Goal: Task Accomplishment & Management: Complete application form

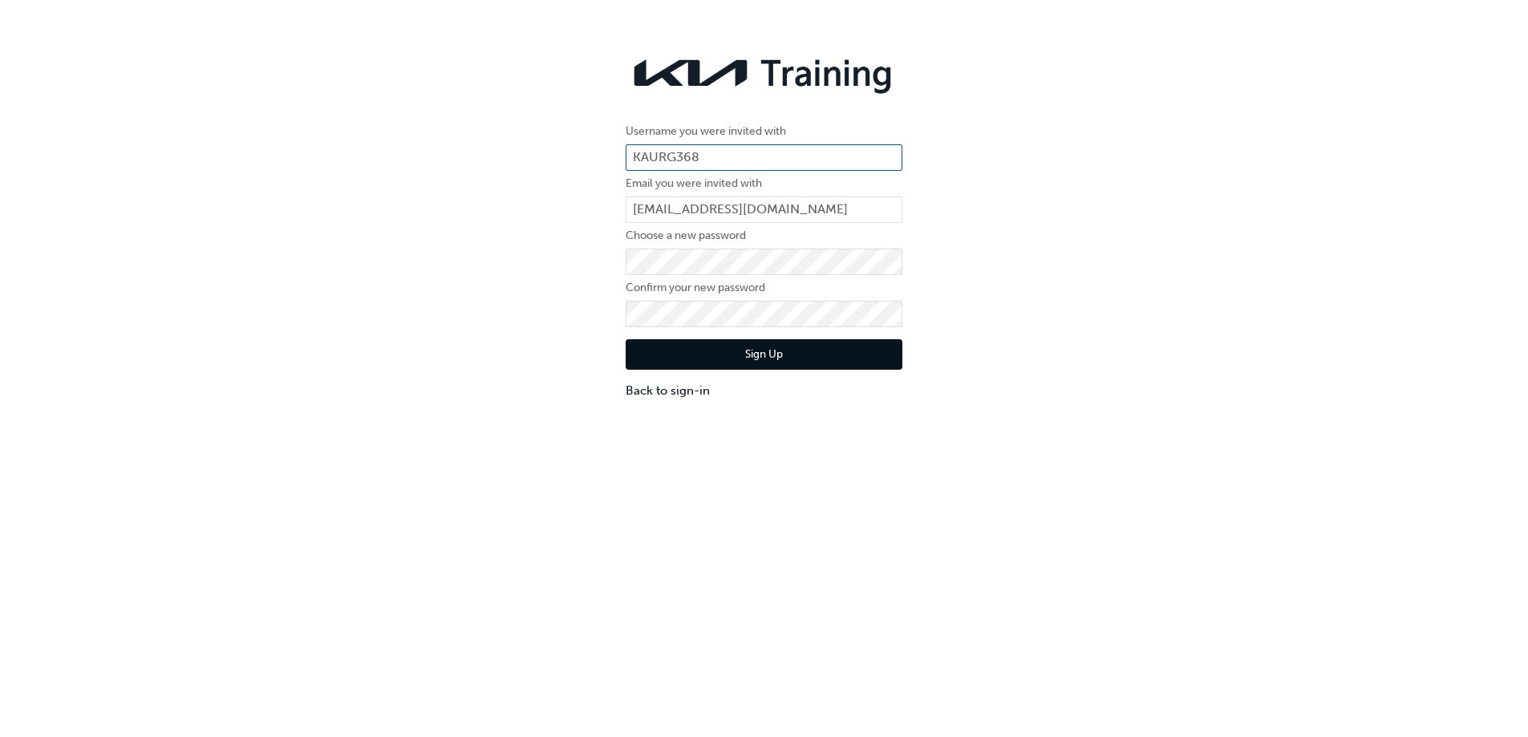
click at [727, 152] on input "KAURG368" at bounding box center [764, 157] width 277 height 27
drag, startPoint x: 719, startPoint y: 153, endPoint x: 599, endPoint y: 152, distance: 120.3
click at [599, 152] on div "Username you were invited with KAURG368 Email you were invited with [PERSON_NAM…" at bounding box center [764, 223] width 1528 height 375
paste input "83337B6"
type input "KAU83337B6"
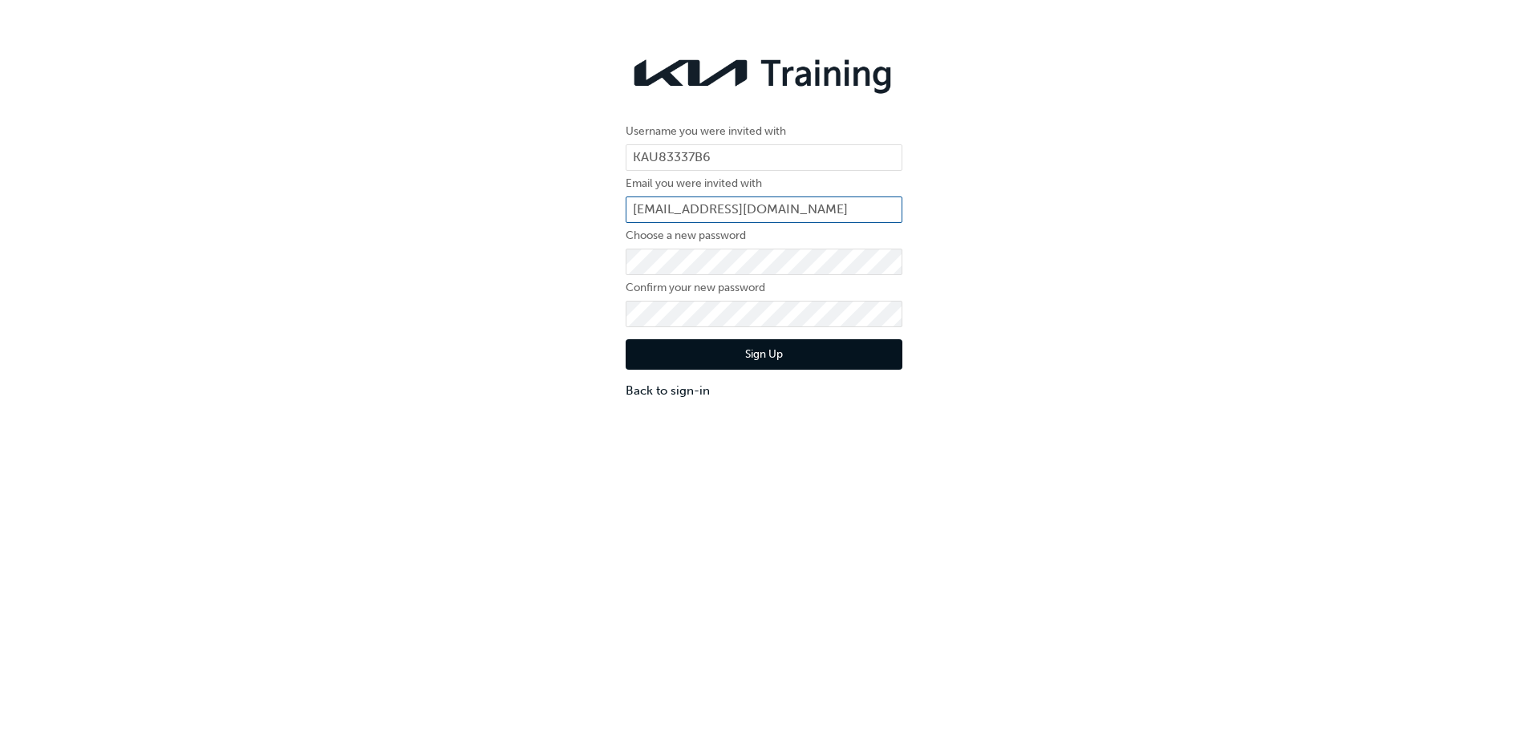
click at [797, 208] on input "[EMAIL_ADDRESS][DOMAIN_NAME]" at bounding box center [764, 210] width 277 height 27
drag, startPoint x: 758, startPoint y: 213, endPoint x: 589, endPoint y: 213, distance: 169.3
click at [589, 213] on div "Username you were invited with KAU83337B6 Email you were invited with [PERSON_N…" at bounding box center [764, 223] width 1528 height 375
type input "[EMAIL_ADDRESS][DOMAIN_NAME]"
click at [659, 347] on button "Sign Up" at bounding box center [764, 354] width 277 height 30
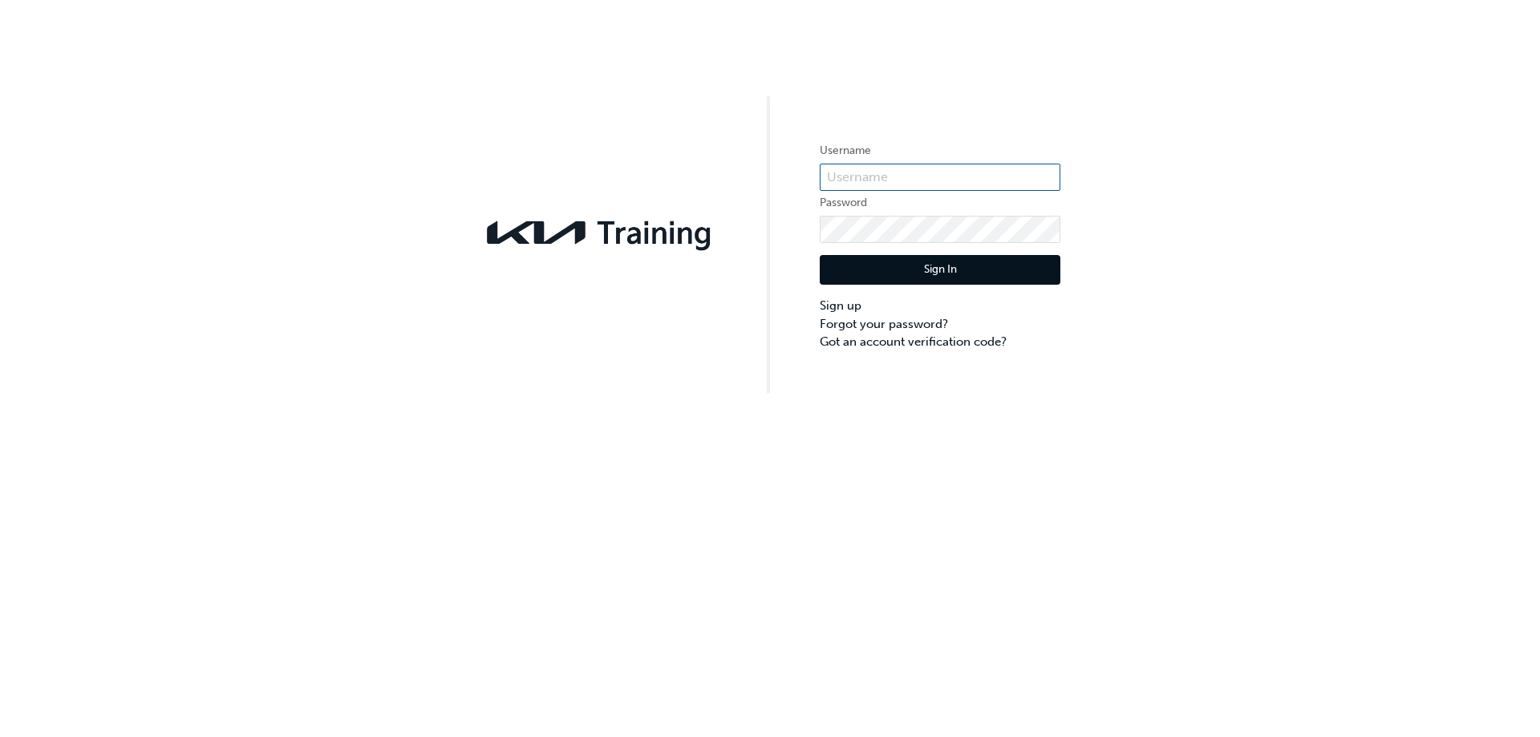
click at [873, 181] on input "text" at bounding box center [940, 177] width 241 height 27
type input "KAU83337B6"
click at [868, 272] on button "Sign In" at bounding box center [940, 270] width 241 height 30
